Goal: Transaction & Acquisition: Purchase product/service

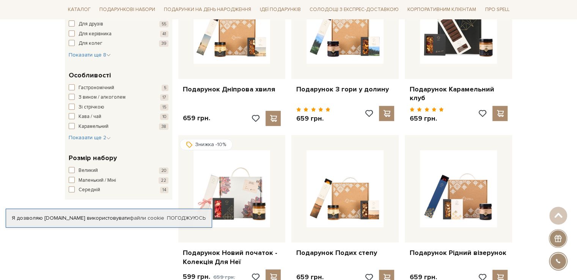
scroll to position [228, 0]
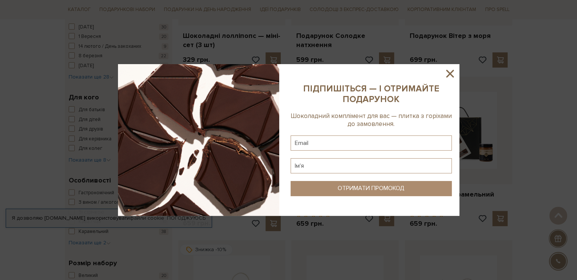
click at [449, 73] on icon at bounding box center [450, 74] width 8 height 8
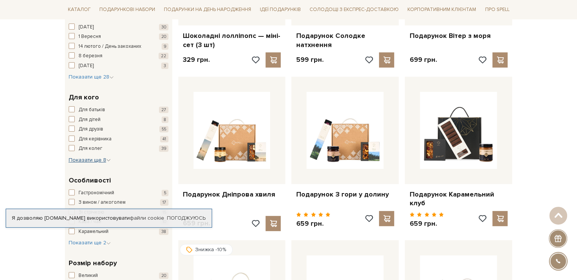
click at [108, 160] on icon "button" at bounding box center [108, 160] width 5 height 5
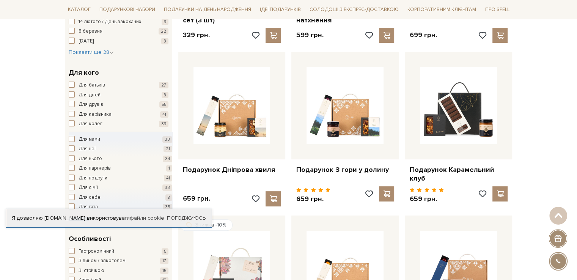
scroll to position [265, 0]
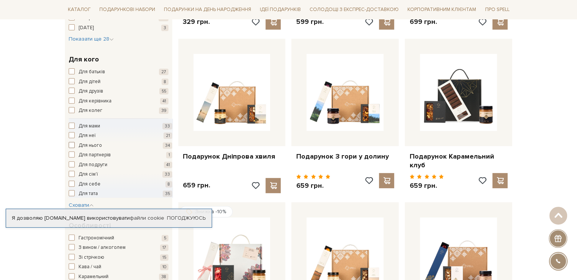
click at [83, 146] on span "Для нього" at bounding box center [90, 146] width 24 height 8
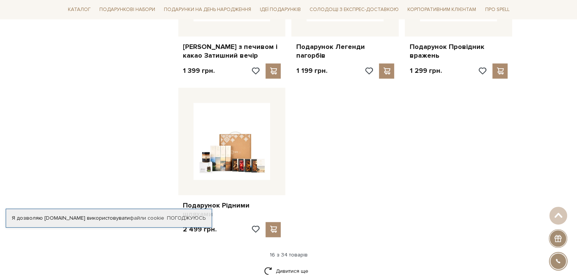
scroll to position [986, 0]
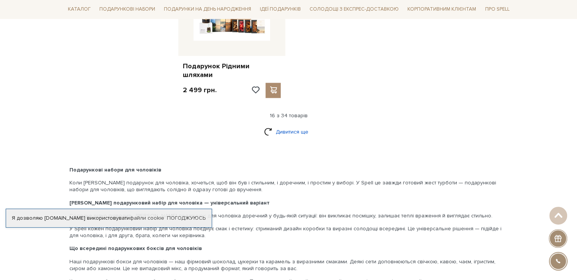
click at [278, 125] on link "Дивитися ще" at bounding box center [288, 131] width 49 height 13
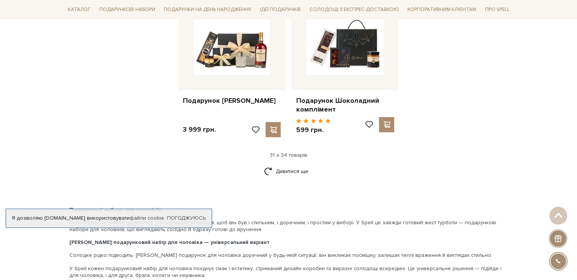
scroll to position [1744, 0]
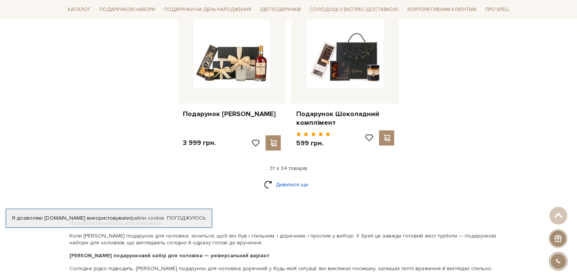
click at [291, 178] on link "Дивитися ще" at bounding box center [288, 184] width 49 height 13
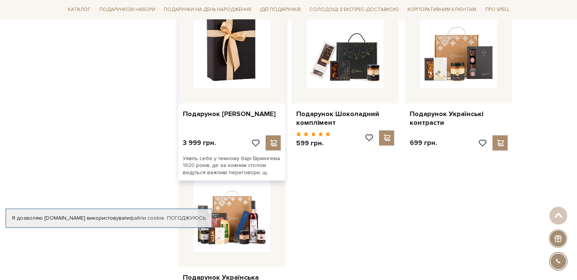
click at [236, 52] on img at bounding box center [231, 49] width 77 height 77
